Goal: Transaction & Acquisition: Purchase product/service

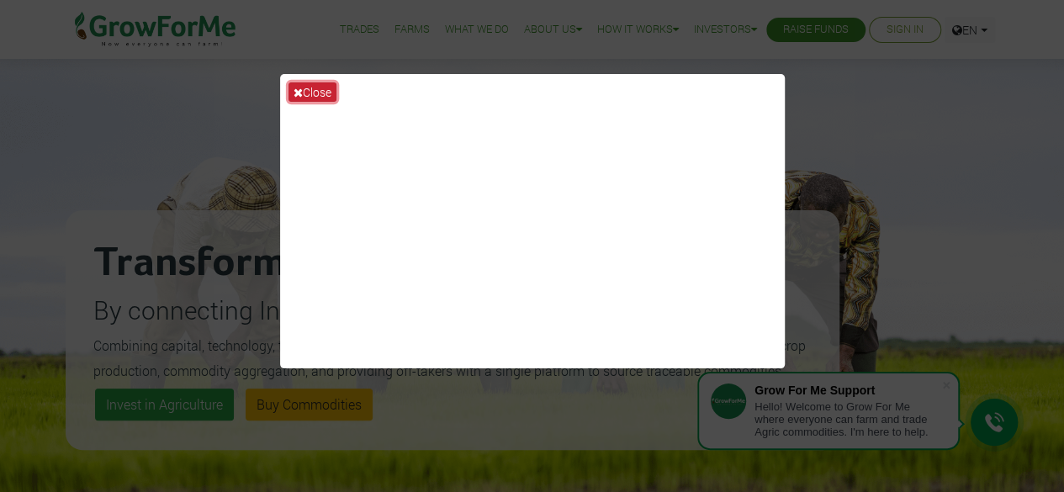
click at [318, 90] on button "Close" at bounding box center [313, 91] width 48 height 19
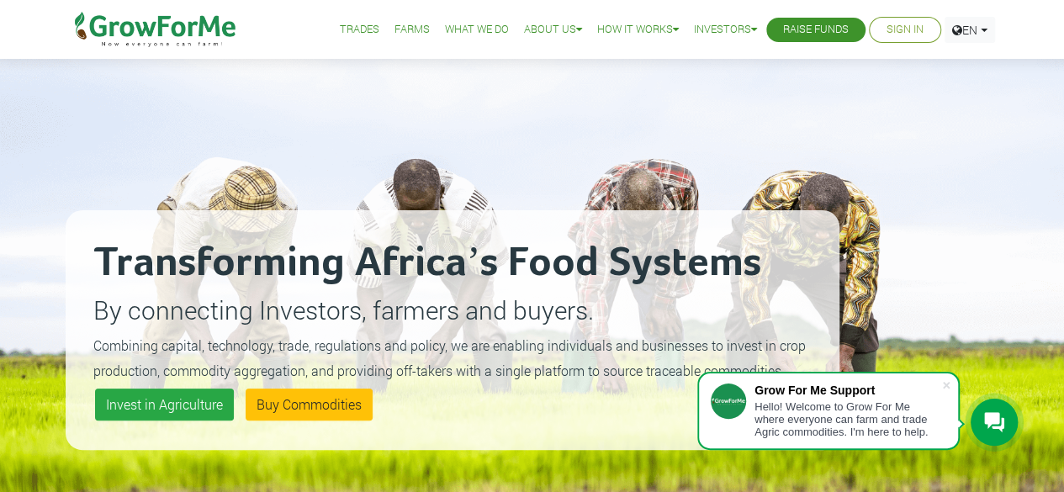
click at [900, 36] on link "Sign In" at bounding box center [905, 30] width 37 height 18
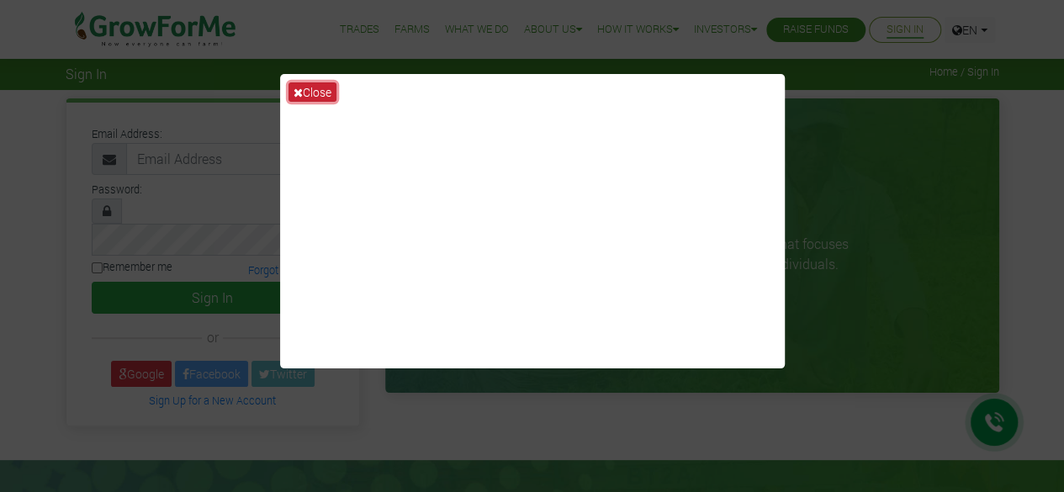
click at [305, 94] on button "Close" at bounding box center [313, 91] width 48 height 19
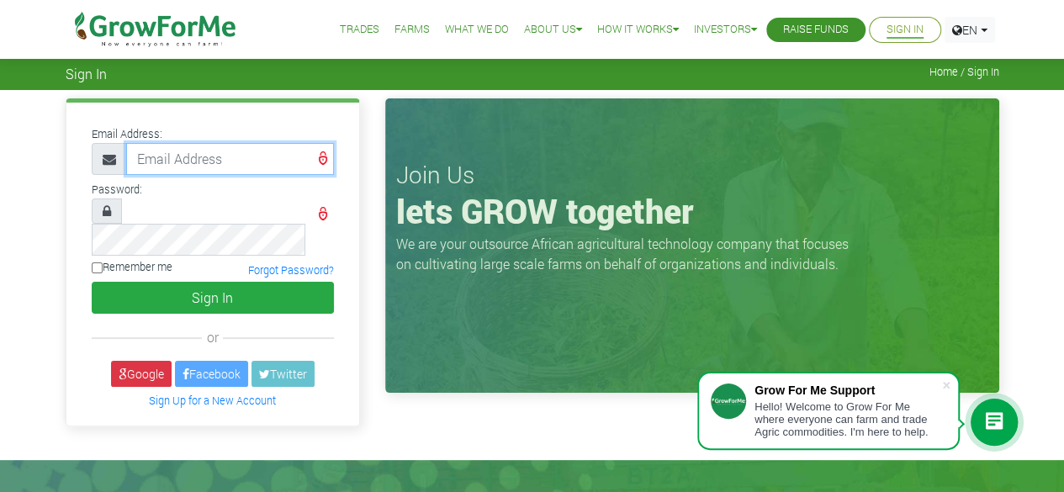
click at [194, 155] on input "email" at bounding box center [230, 159] width 208 height 32
type input "0"
click at [246, 159] on input "233534709627" at bounding box center [230, 159] width 208 height 32
type input "233534709627@growforme.com"
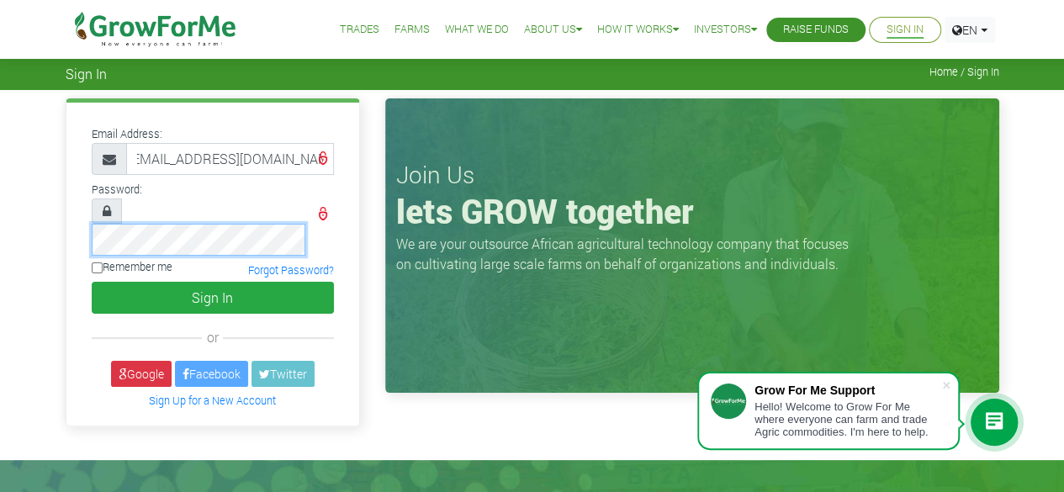
scroll to position [0, 0]
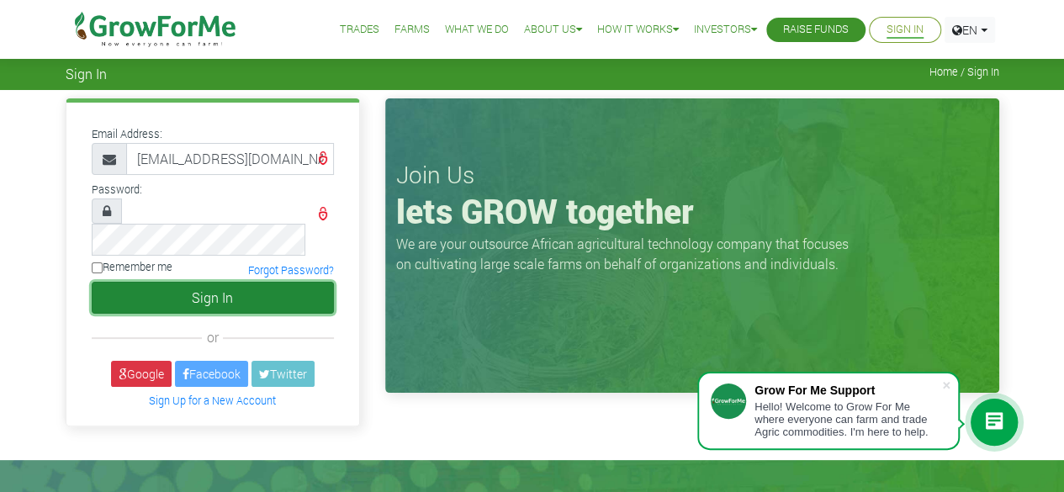
click at [242, 282] on button "Sign In" at bounding box center [213, 298] width 242 height 32
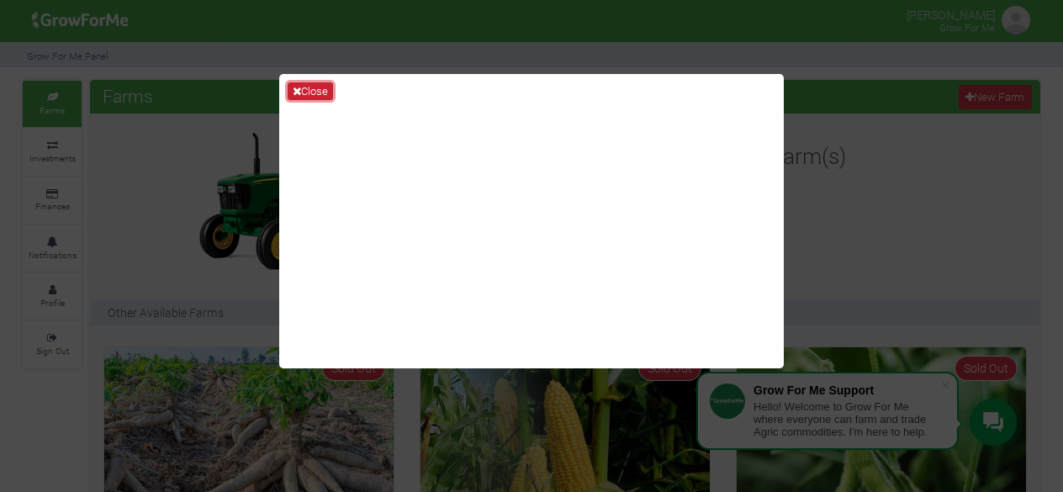
click at [316, 85] on button "Close" at bounding box center [310, 91] width 45 height 19
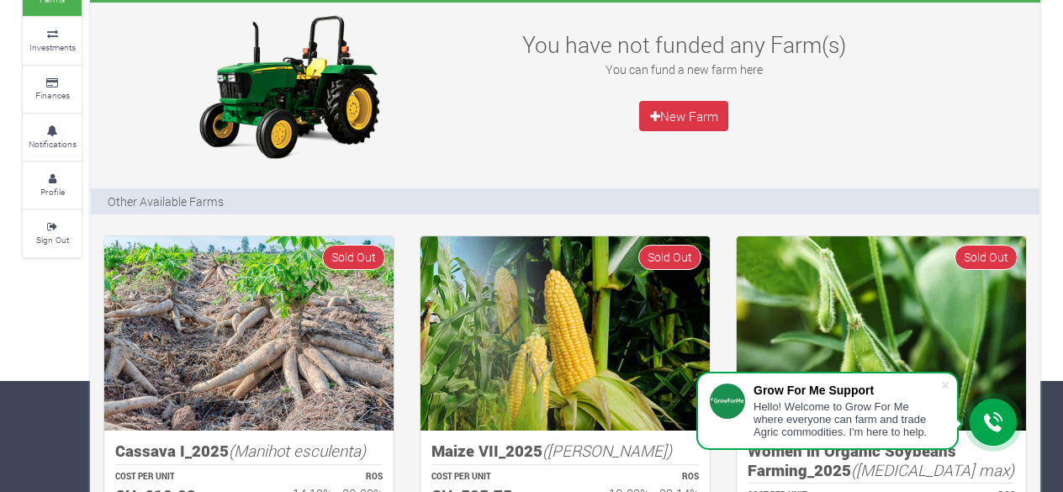
scroll to position [112, 0]
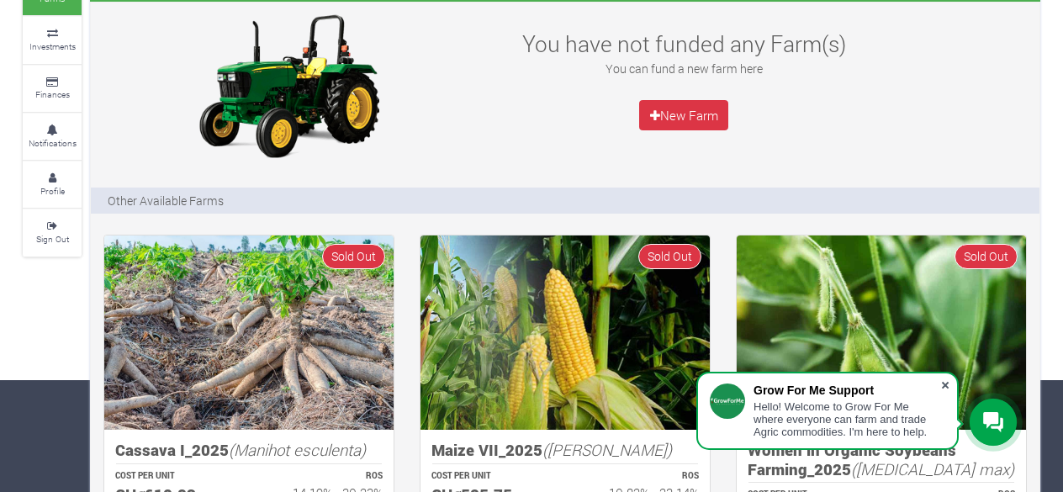
click at [949, 384] on span at bounding box center [945, 385] width 17 height 17
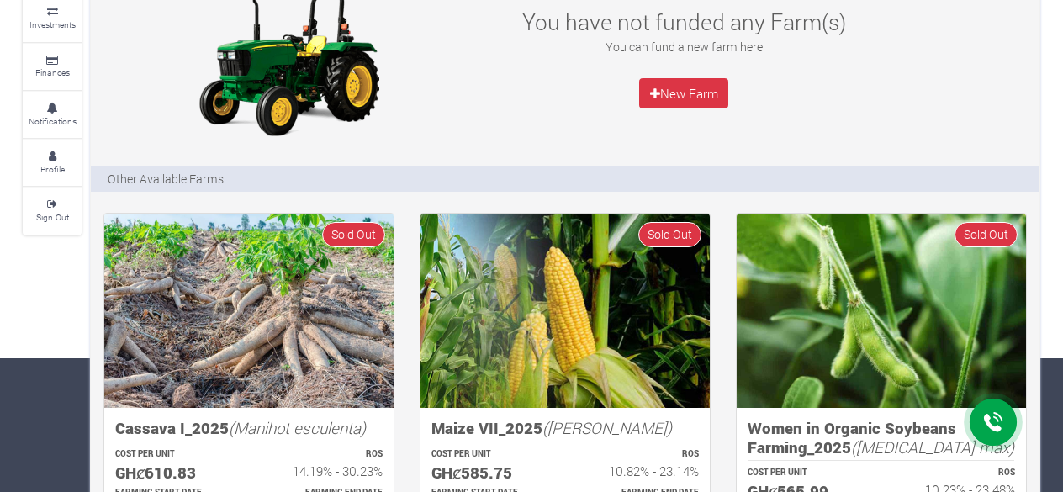
scroll to position [0, 0]
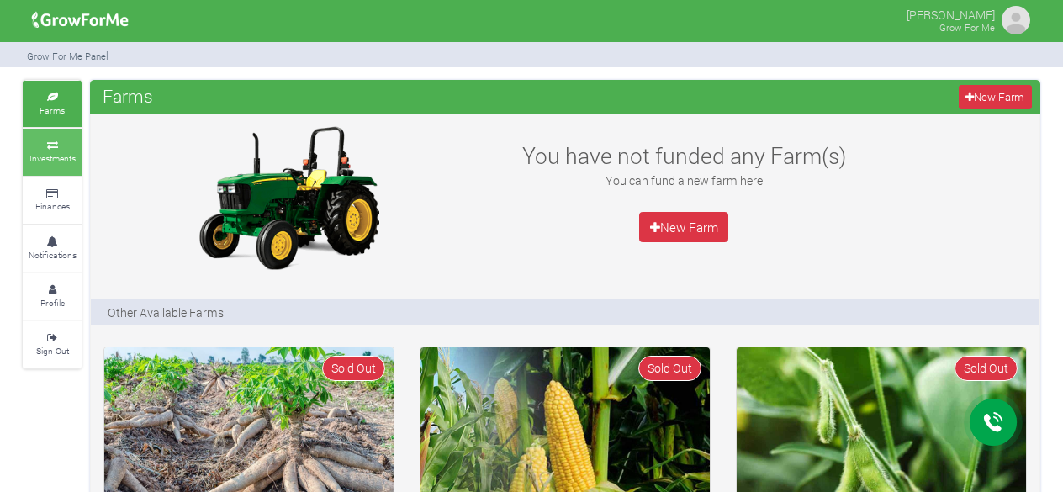
click at [45, 152] on small "Investments" at bounding box center [52, 158] width 46 height 12
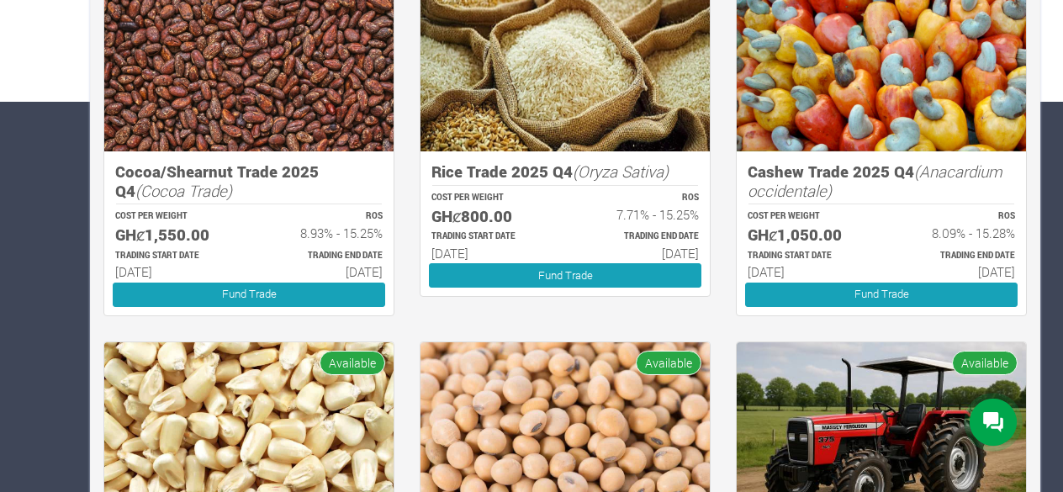
scroll to position [392, 0]
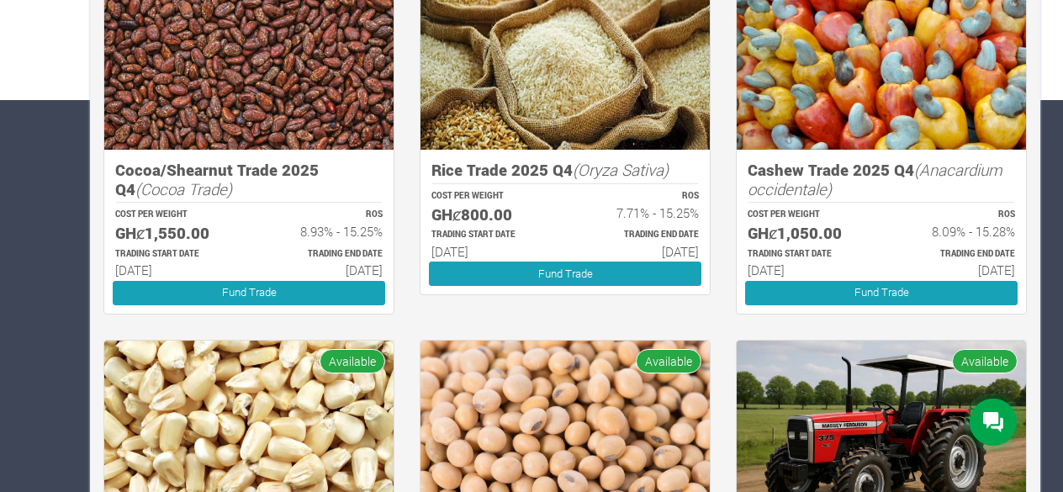
click at [979, 413] on div at bounding box center [993, 422] width 47 height 47
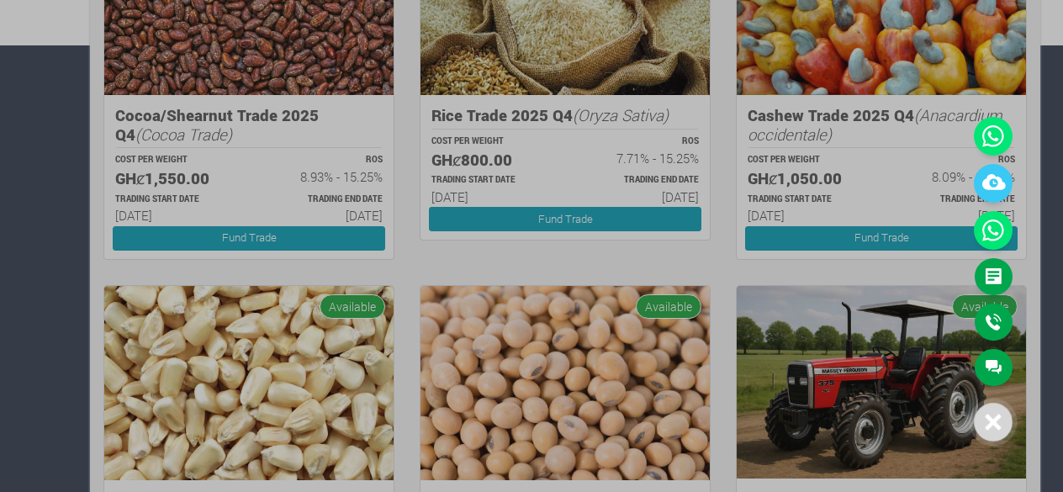
scroll to position [448, 0]
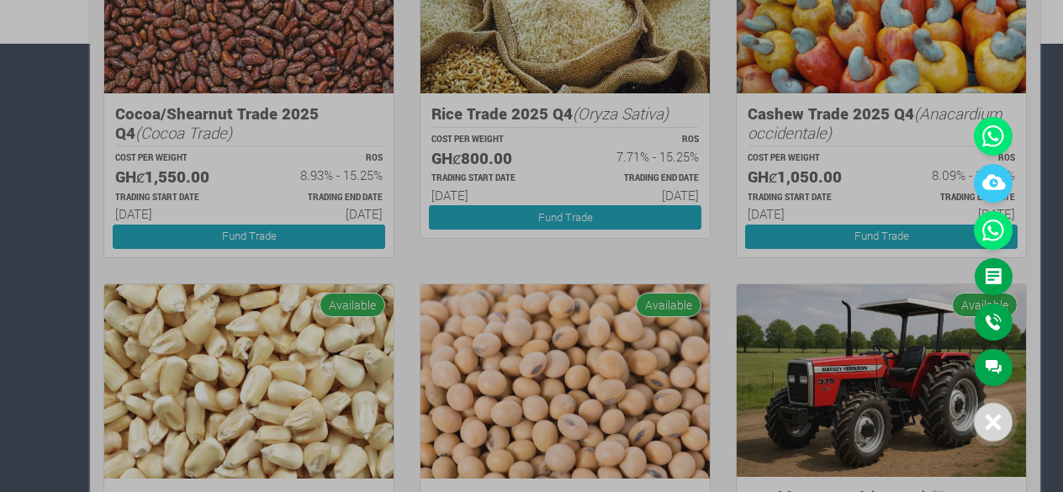
click at [89, 355] on div at bounding box center [531, 246] width 1063 height 492
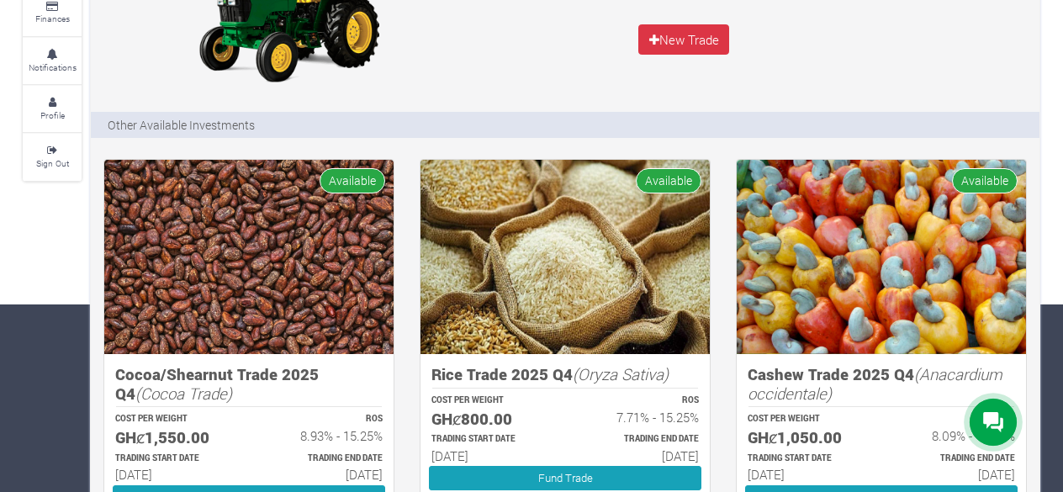
scroll to position [190, 0]
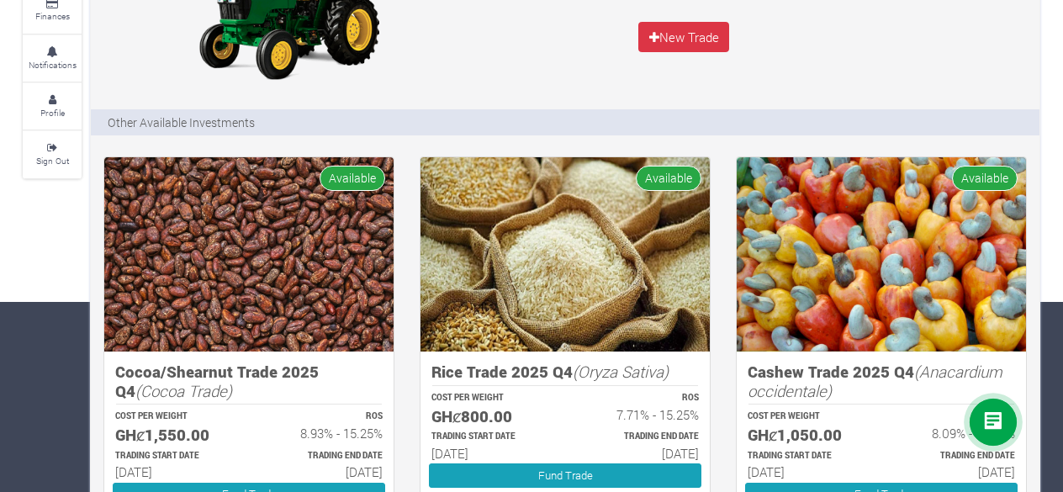
click at [261, 273] on img at bounding box center [248, 254] width 289 height 194
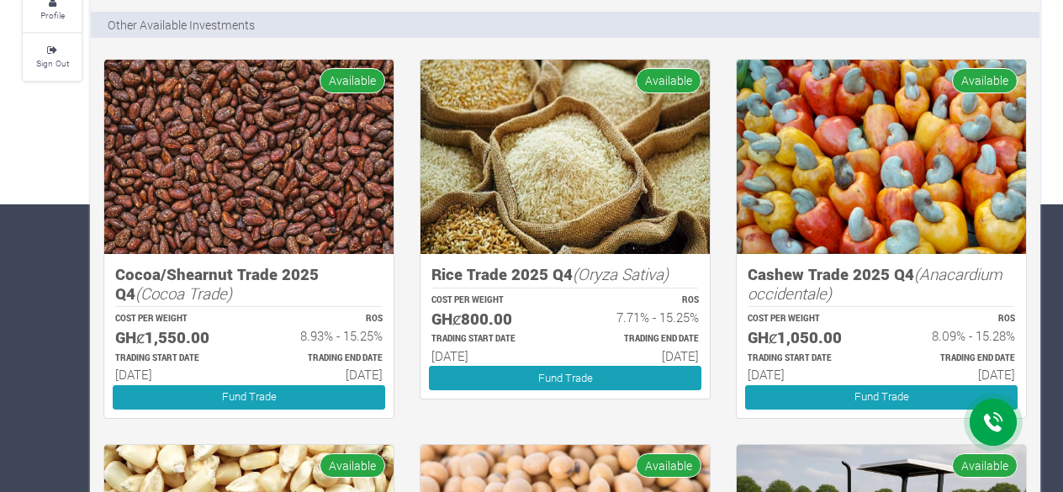
scroll to position [302, 0]
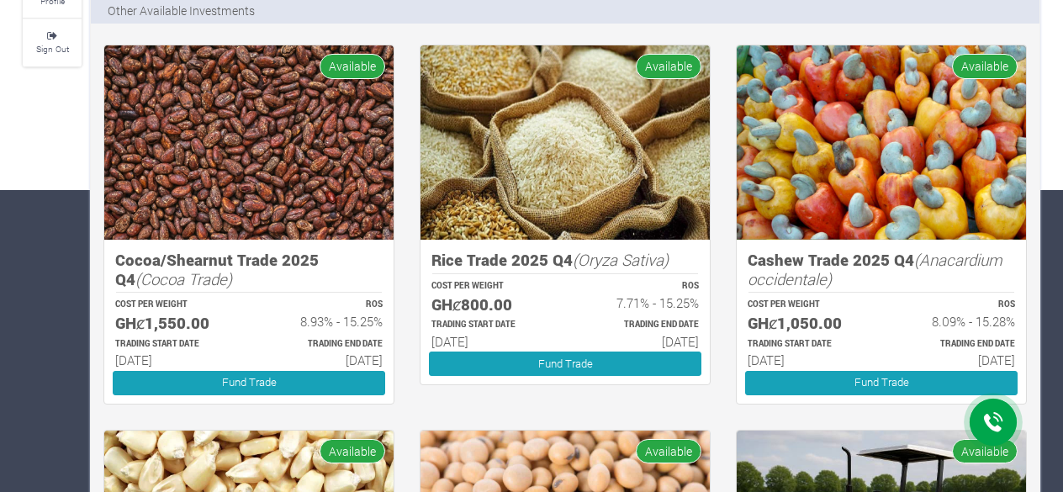
click at [353, 176] on img at bounding box center [248, 142] width 289 height 194
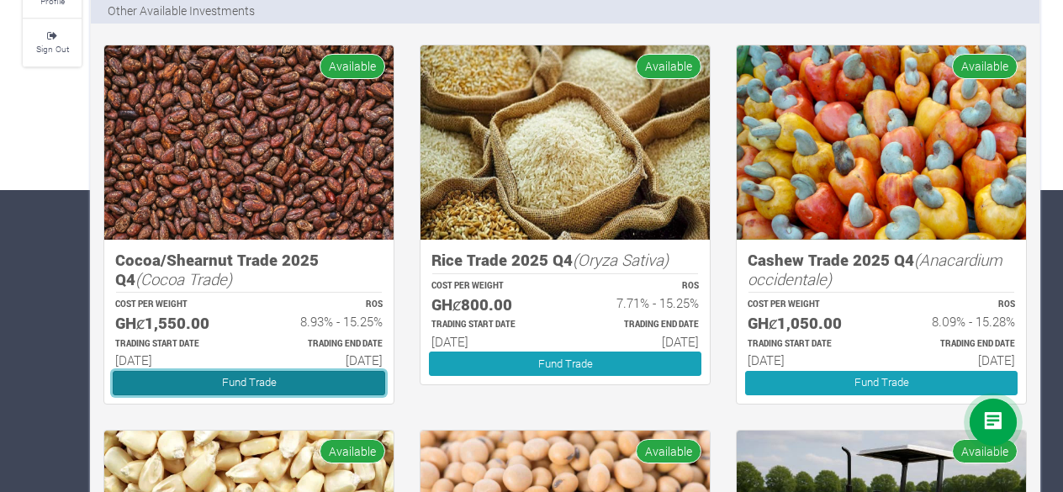
click at [207, 381] on link "Fund Trade" at bounding box center [249, 383] width 273 height 24
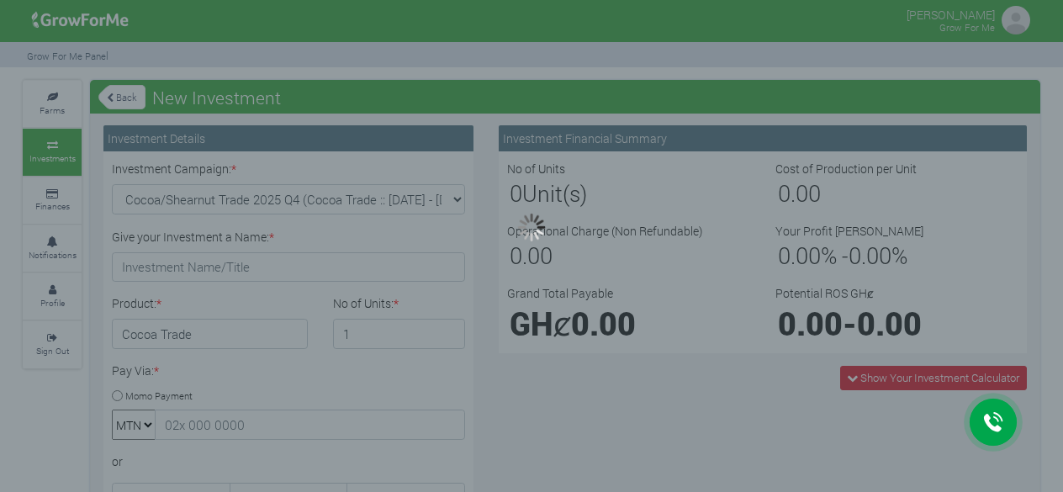
type input "1"
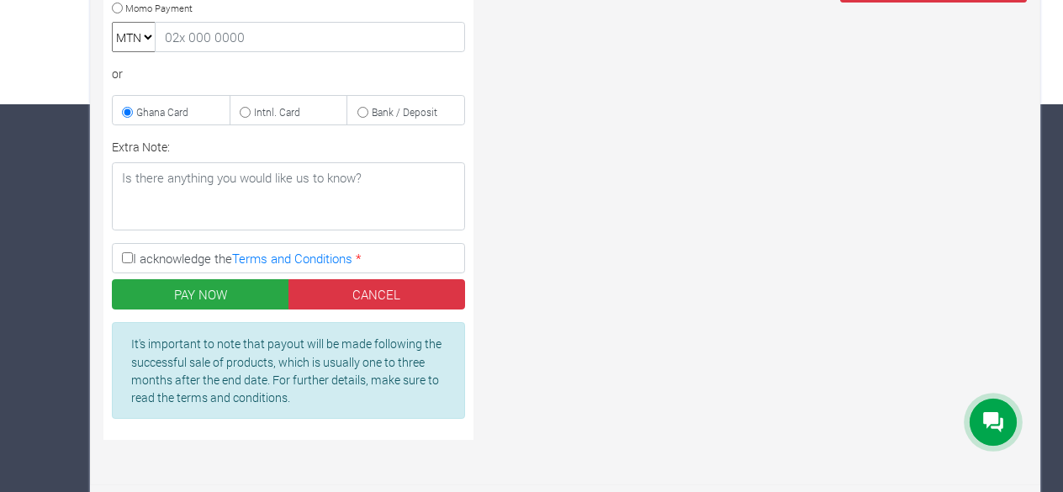
scroll to position [389, 0]
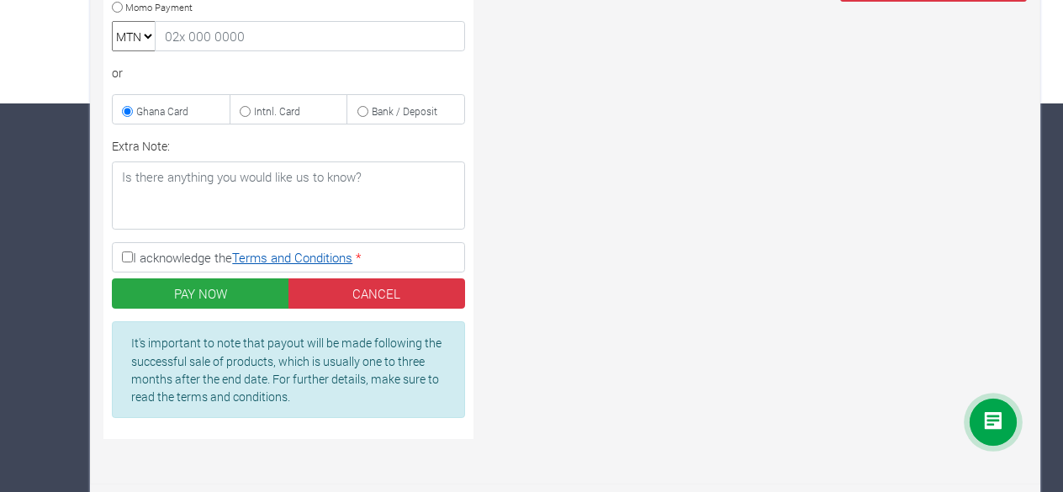
click at [296, 251] on link "Terms and Conditions" at bounding box center [292, 257] width 120 height 17
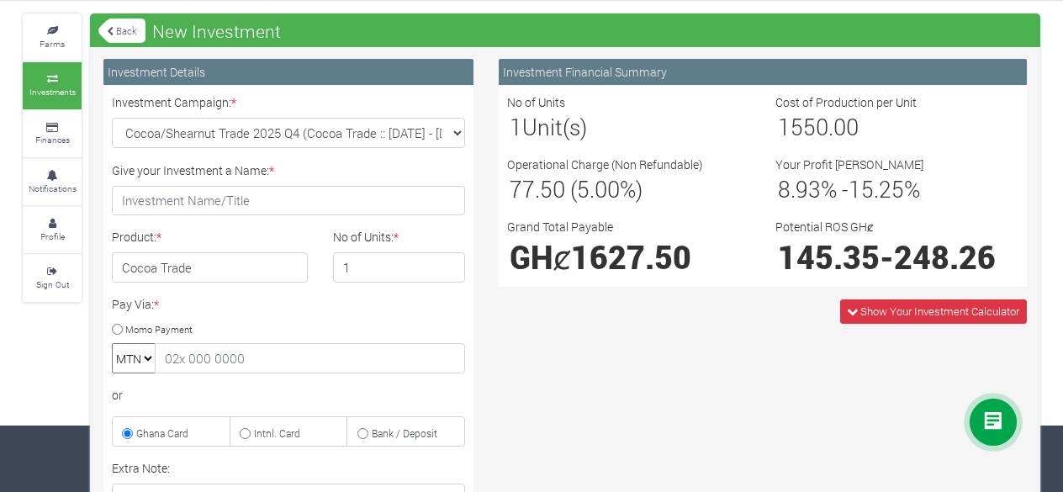
scroll to position [24, 0]
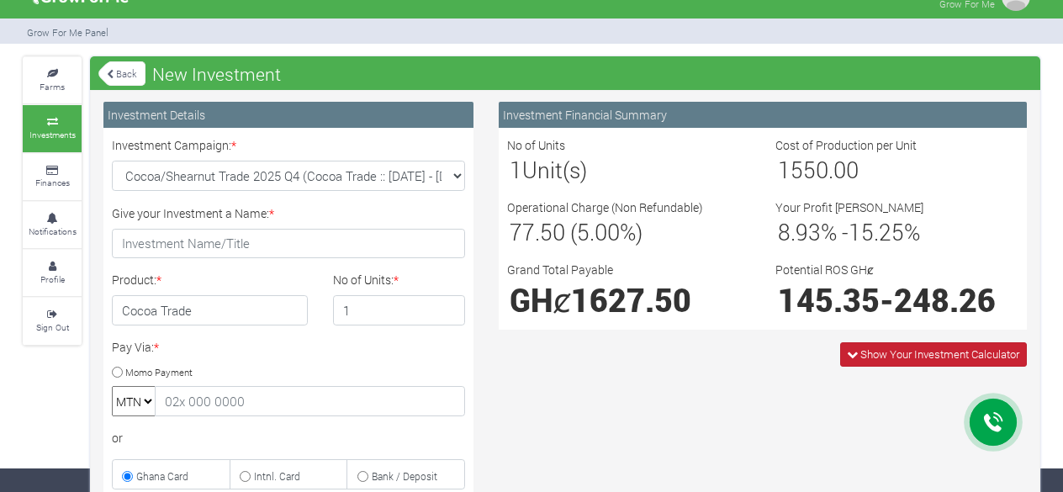
click at [851, 349] on icon at bounding box center [852, 354] width 11 height 11
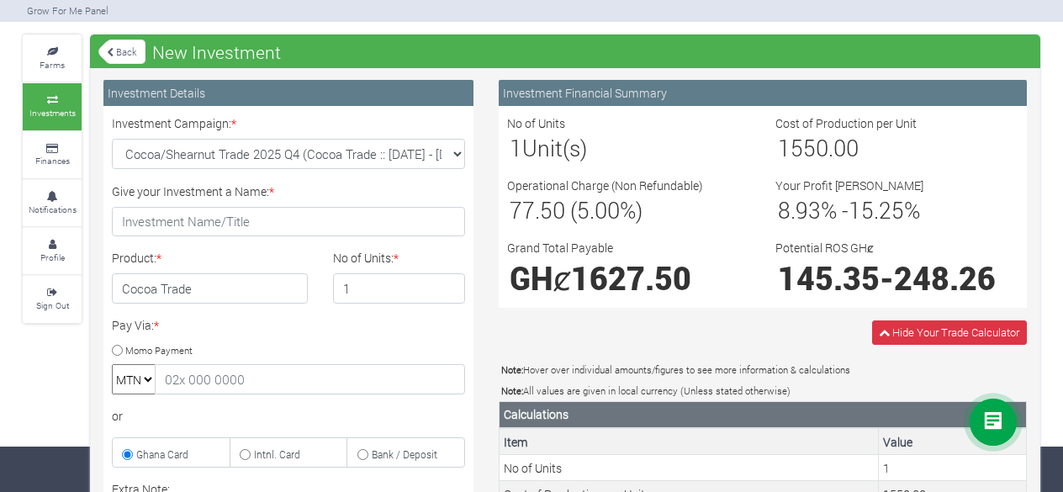
scroll to position [28, 0]
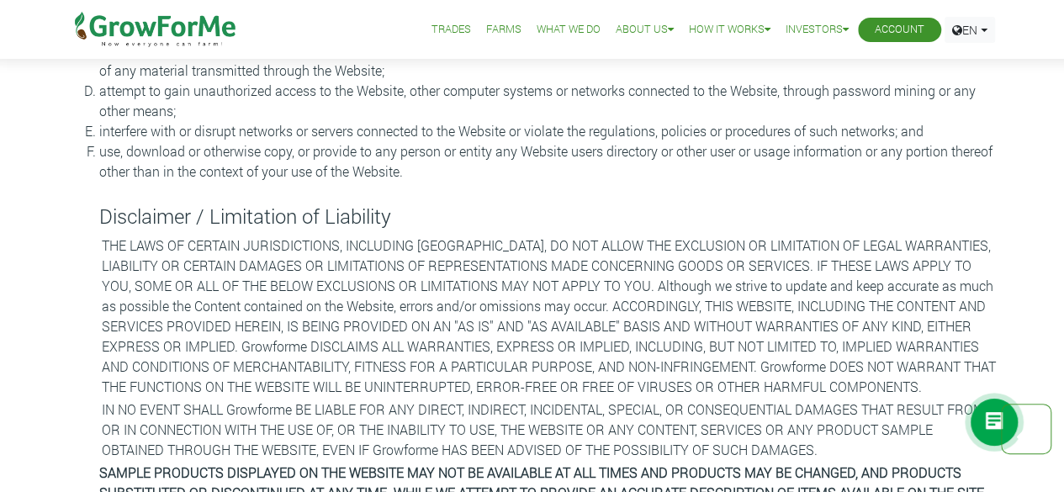
scroll to position [1738, 0]
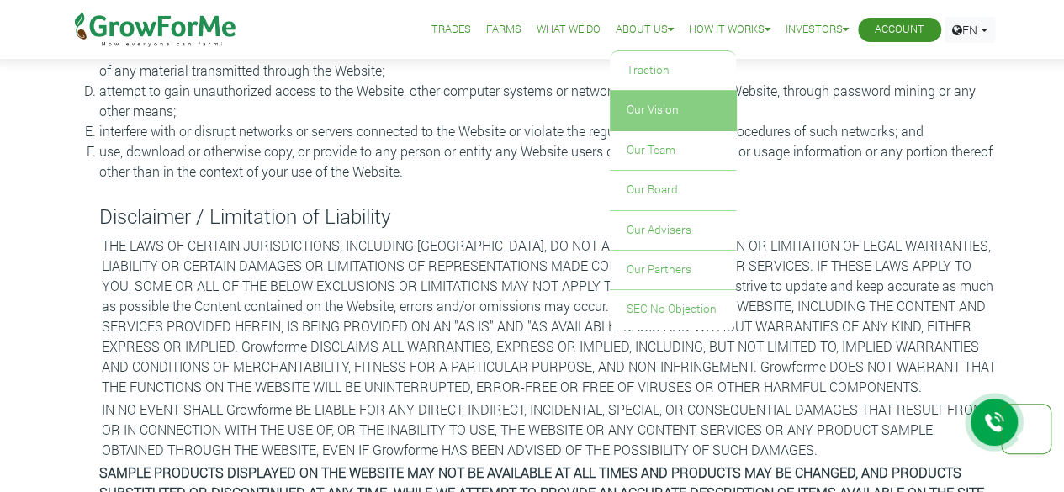
click at [639, 109] on link "Our Vision" at bounding box center [673, 110] width 126 height 39
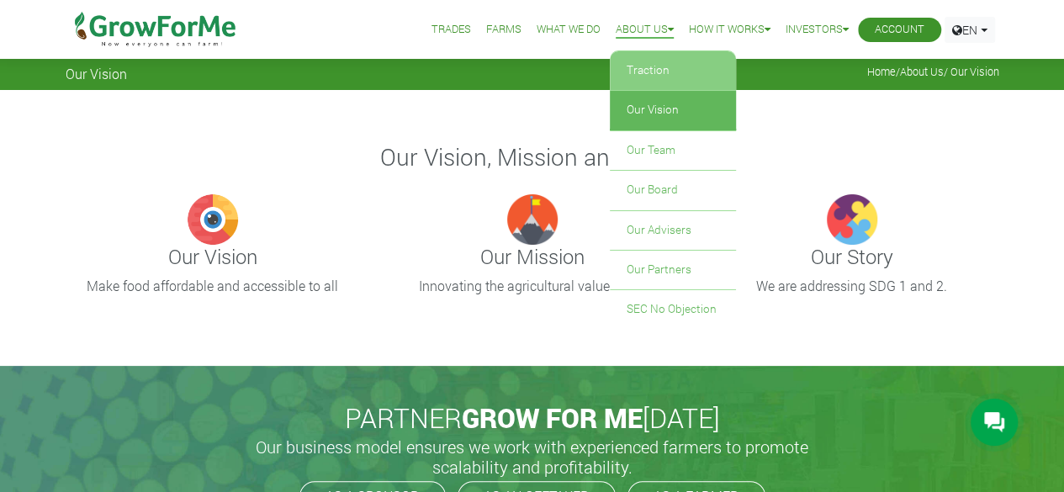
click at [619, 68] on link "Traction" at bounding box center [673, 70] width 126 height 39
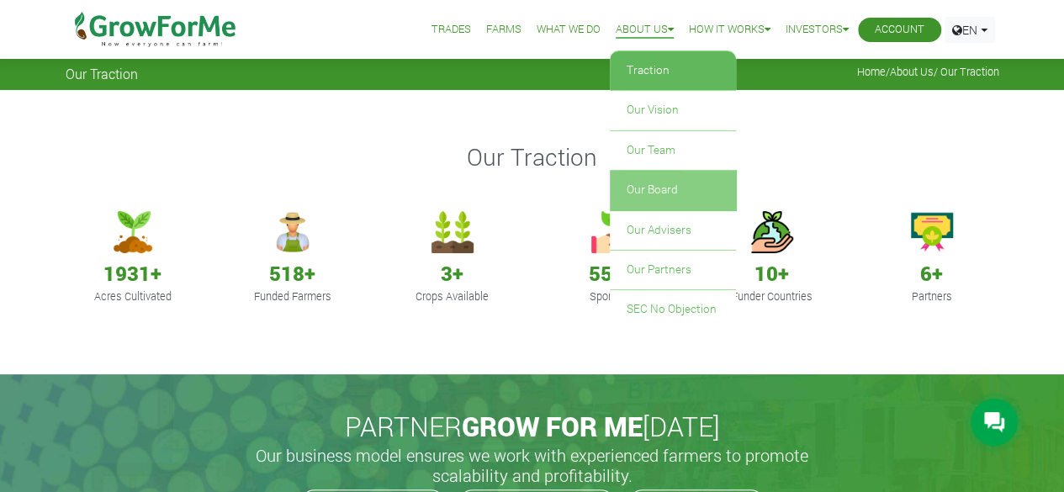
click at [650, 180] on link "Our Board" at bounding box center [673, 190] width 126 height 39
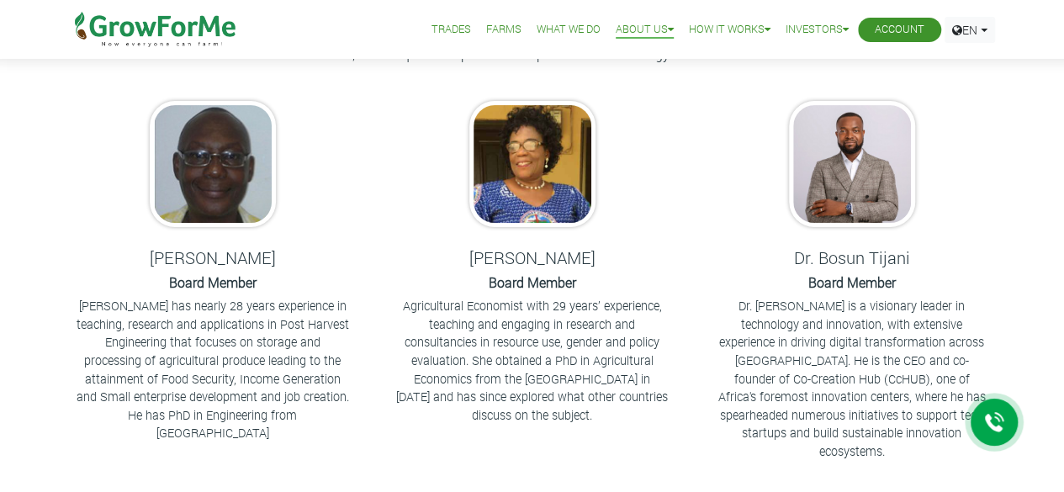
scroll to position [112, 0]
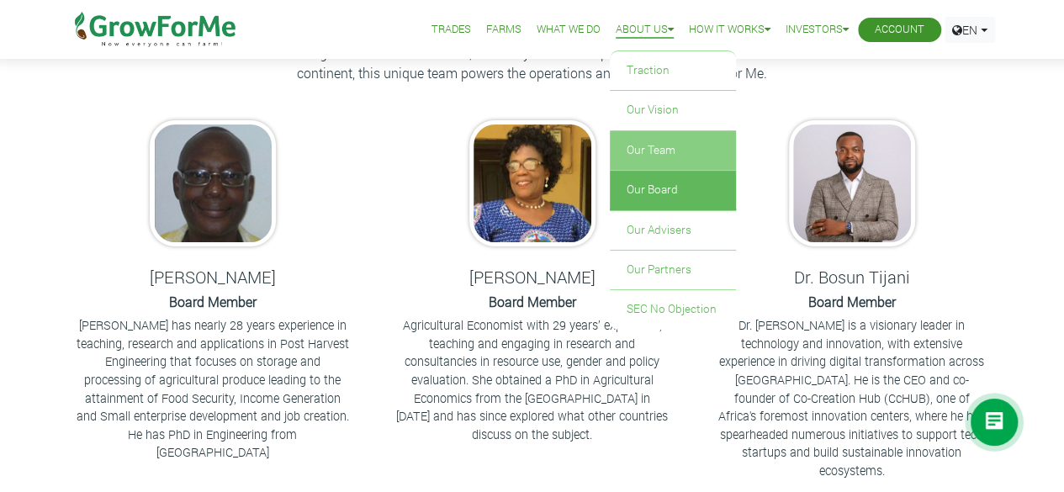
click at [637, 151] on link "Our Team" at bounding box center [673, 150] width 126 height 39
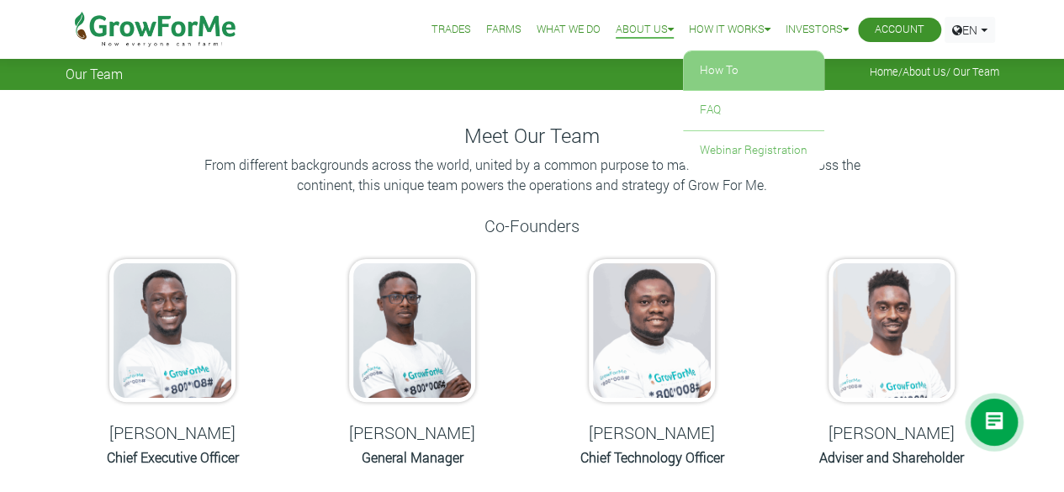
click at [707, 65] on link "How To" at bounding box center [753, 70] width 141 height 39
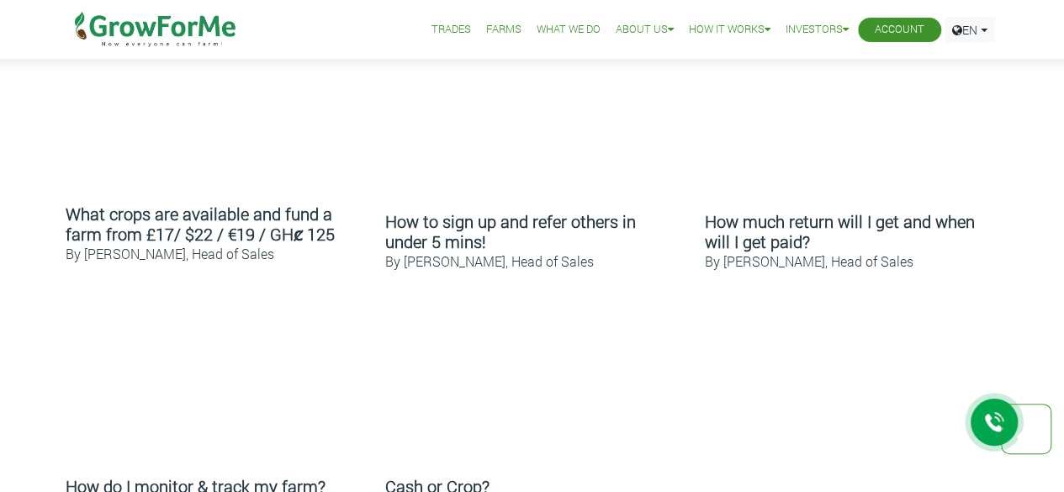
scroll to position [813, 0]
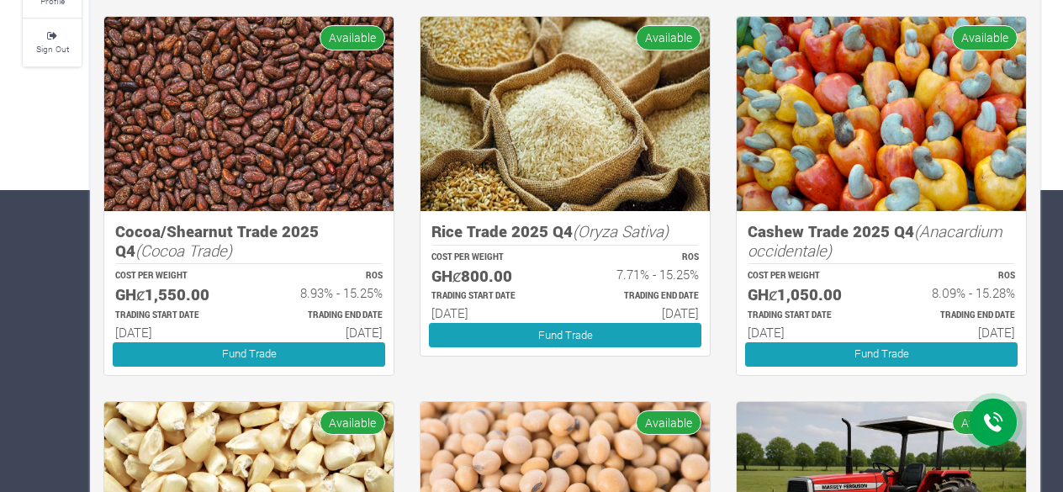
click at [597, 183] on img at bounding box center [565, 114] width 289 height 194
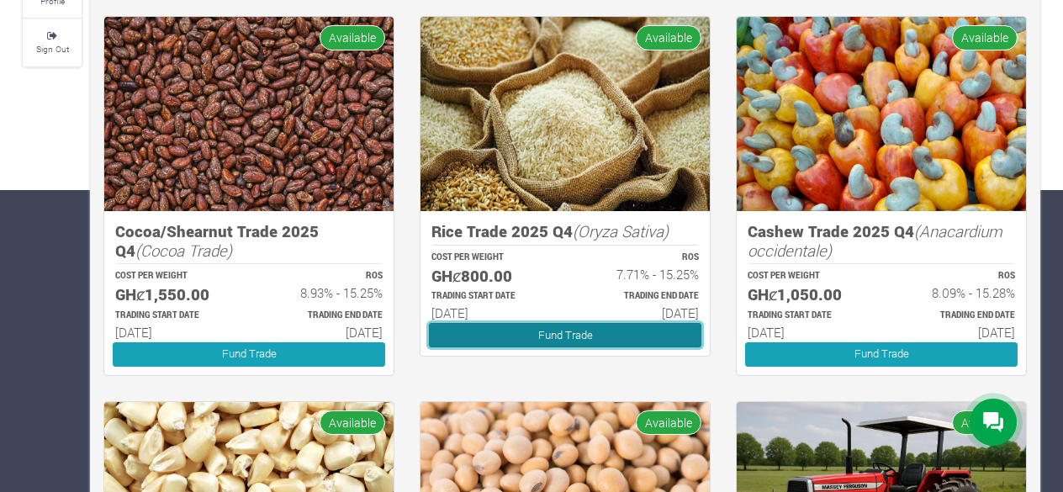
click at [585, 341] on link "Fund Trade" at bounding box center [565, 335] width 273 height 24
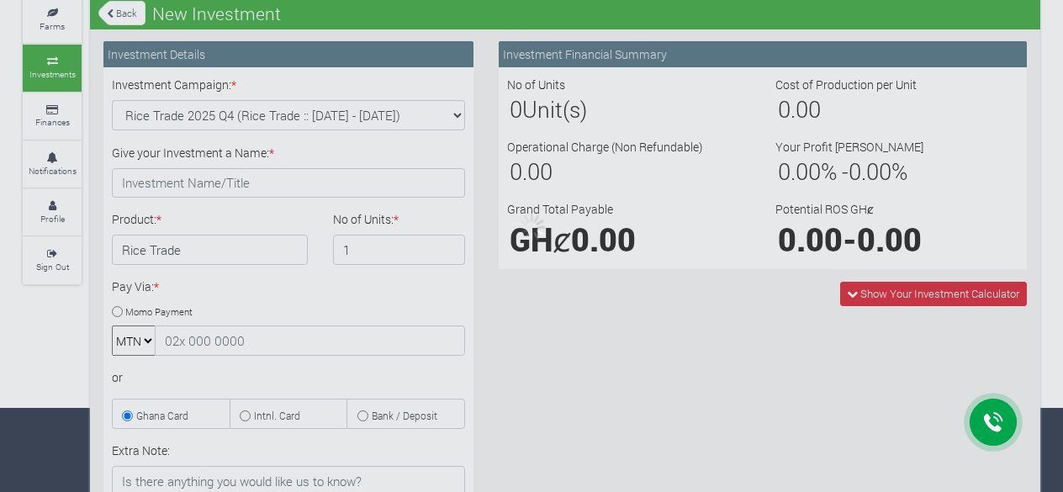
scroll to position [84, 0]
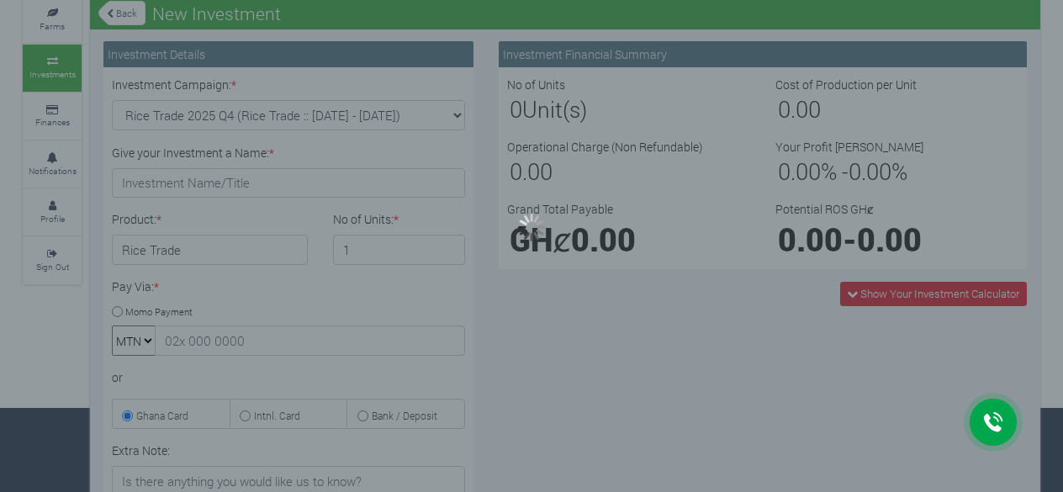
type input "1"
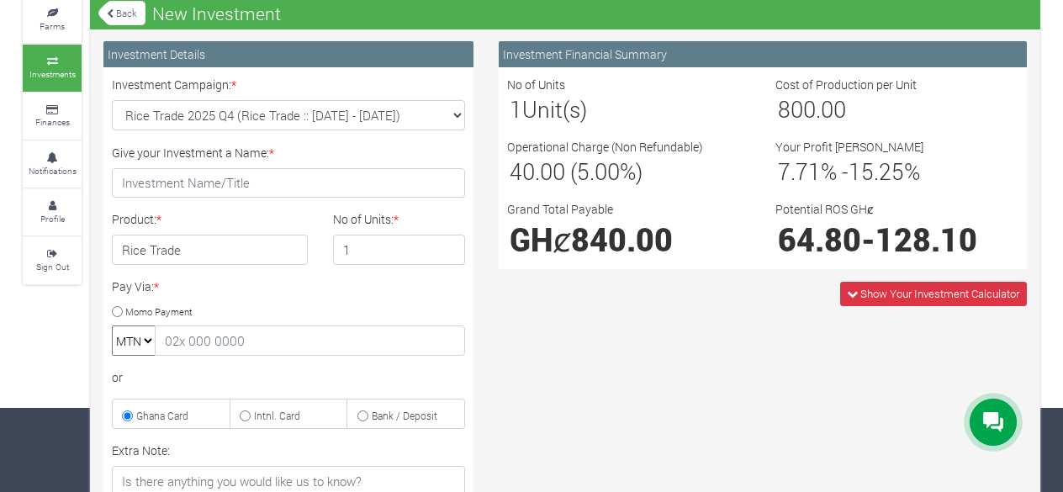
scroll to position [112, 0]
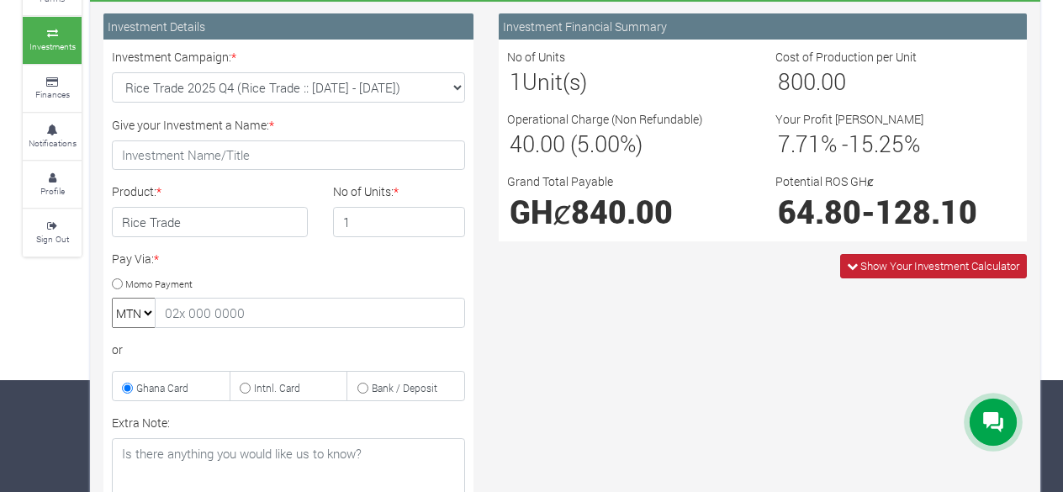
click at [893, 262] on span "Show Your Investment Calculator" at bounding box center [940, 265] width 159 height 15
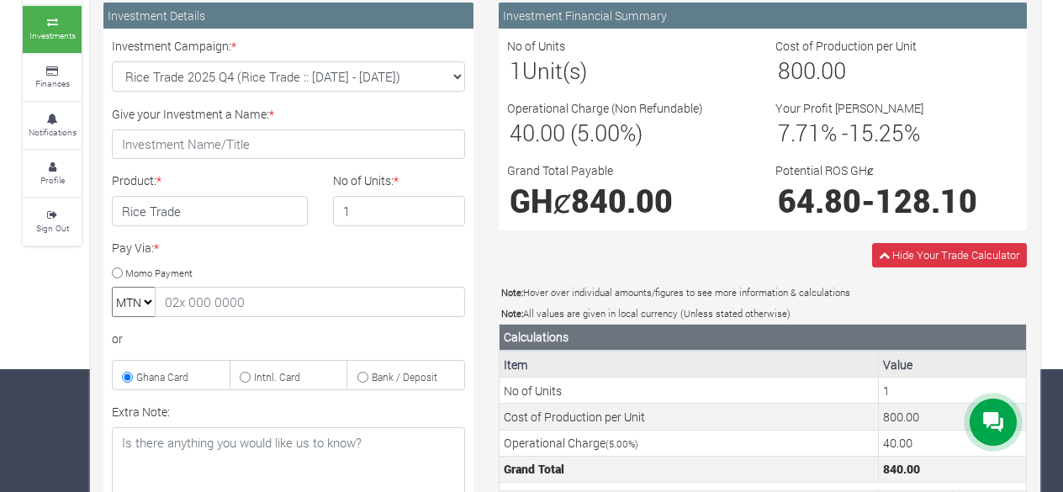
scroll to position [56, 0]
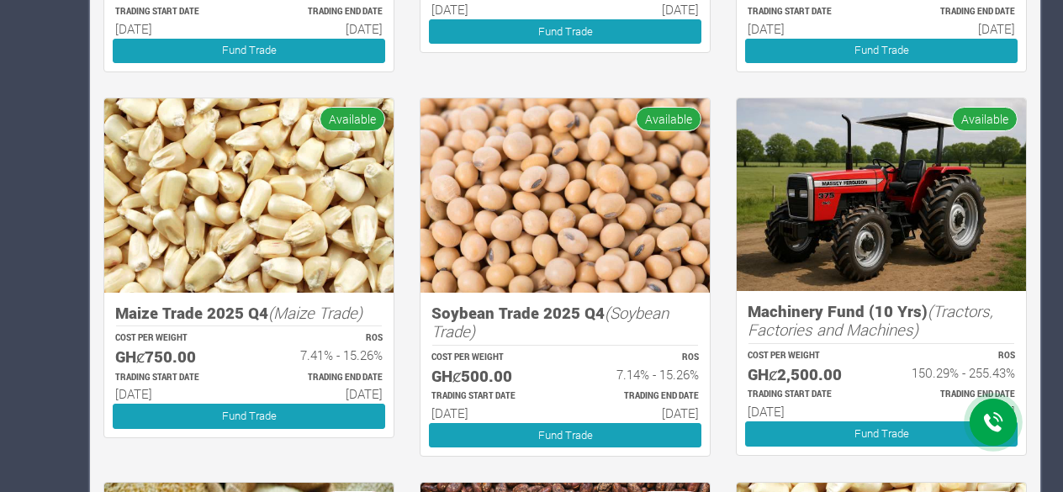
scroll to position [611, 0]
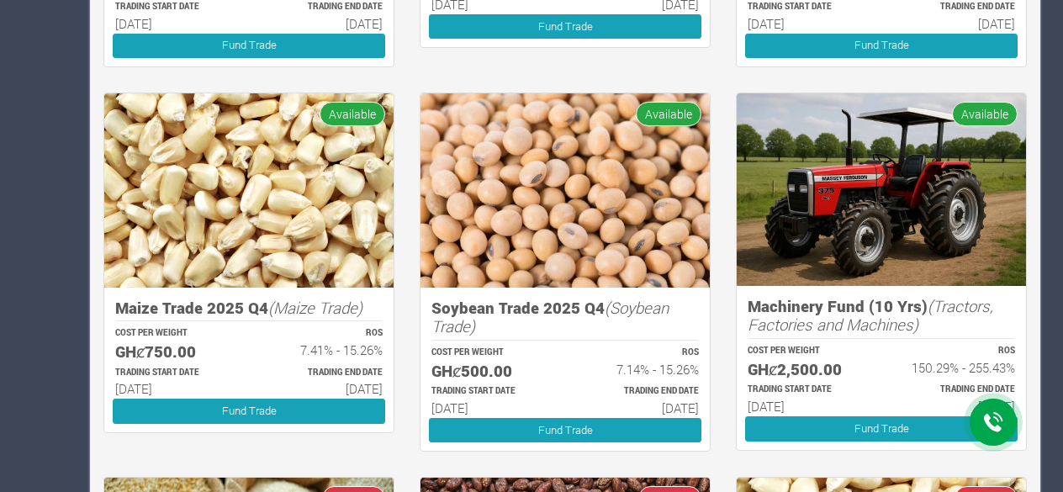
click at [216, 236] on img at bounding box center [248, 190] width 289 height 194
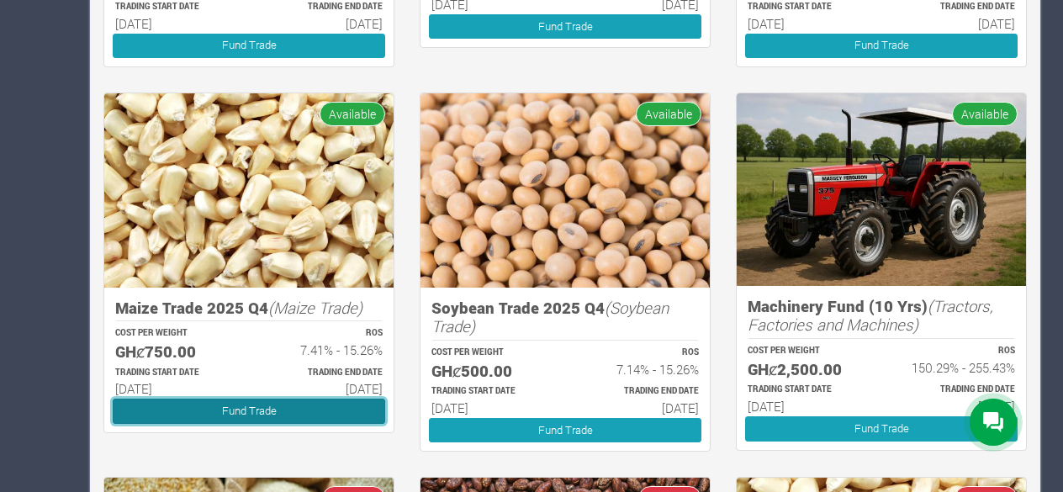
click at [289, 400] on link "Fund Trade" at bounding box center [249, 411] width 273 height 24
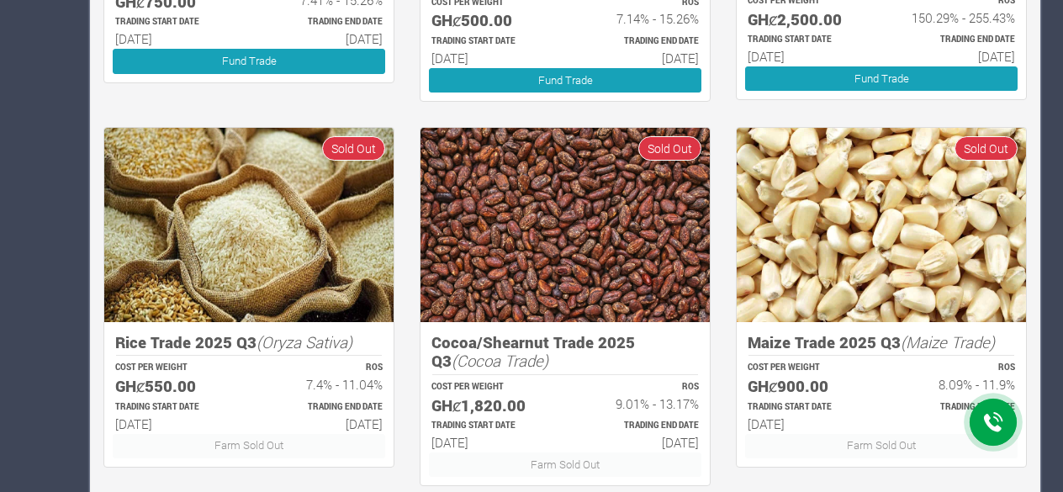
scroll to position [1059, 0]
